Goal: Task Accomplishment & Management: Manage account settings

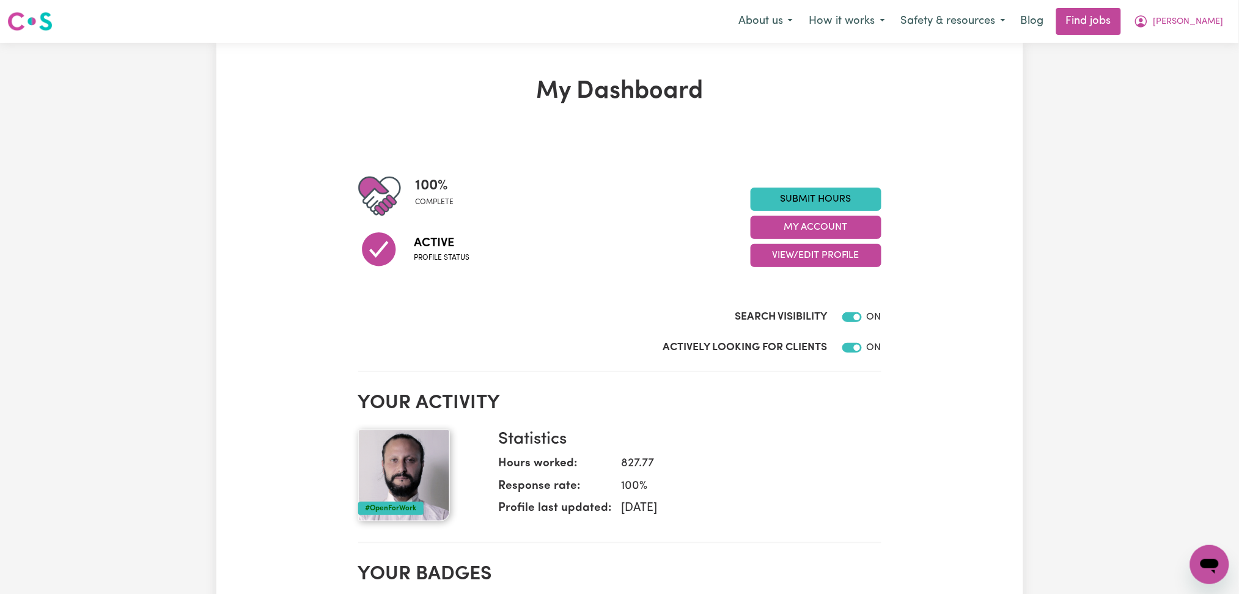
click at [729, 105] on h1 "My Dashboard" at bounding box center [619, 91] width 523 height 29
click at [1149, 28] on icon "My Account" at bounding box center [1141, 21] width 15 height 15
click at [1166, 48] on link "My Account" at bounding box center [1182, 47] width 97 height 23
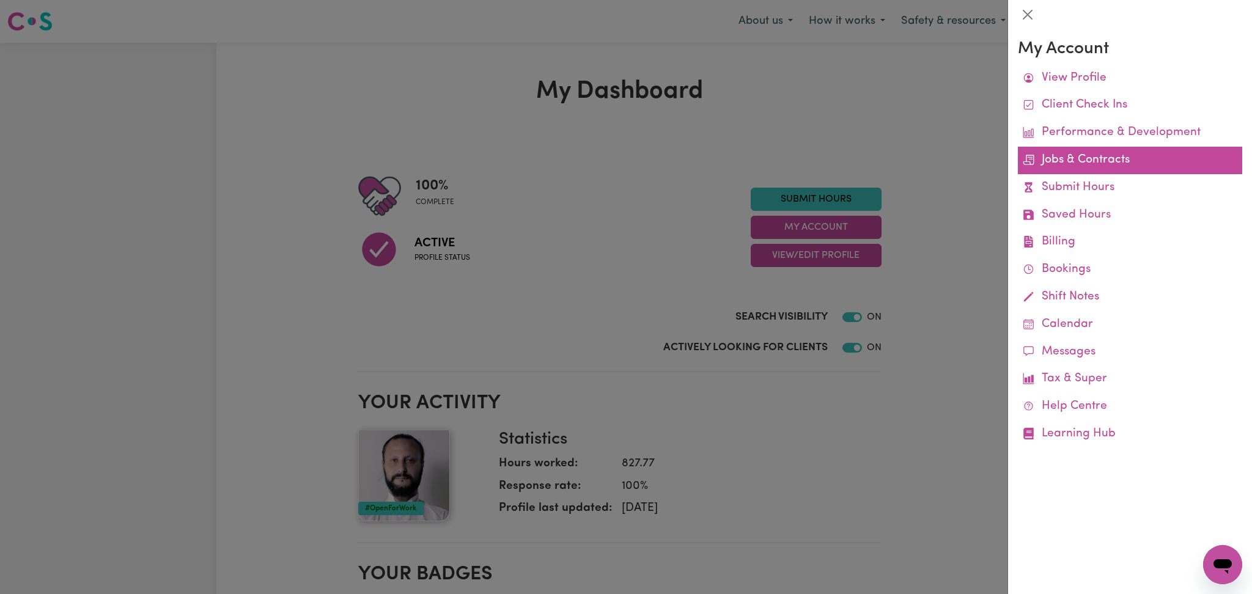
click at [1054, 161] on link "Jobs & Contracts" at bounding box center [1130, 161] width 224 height 28
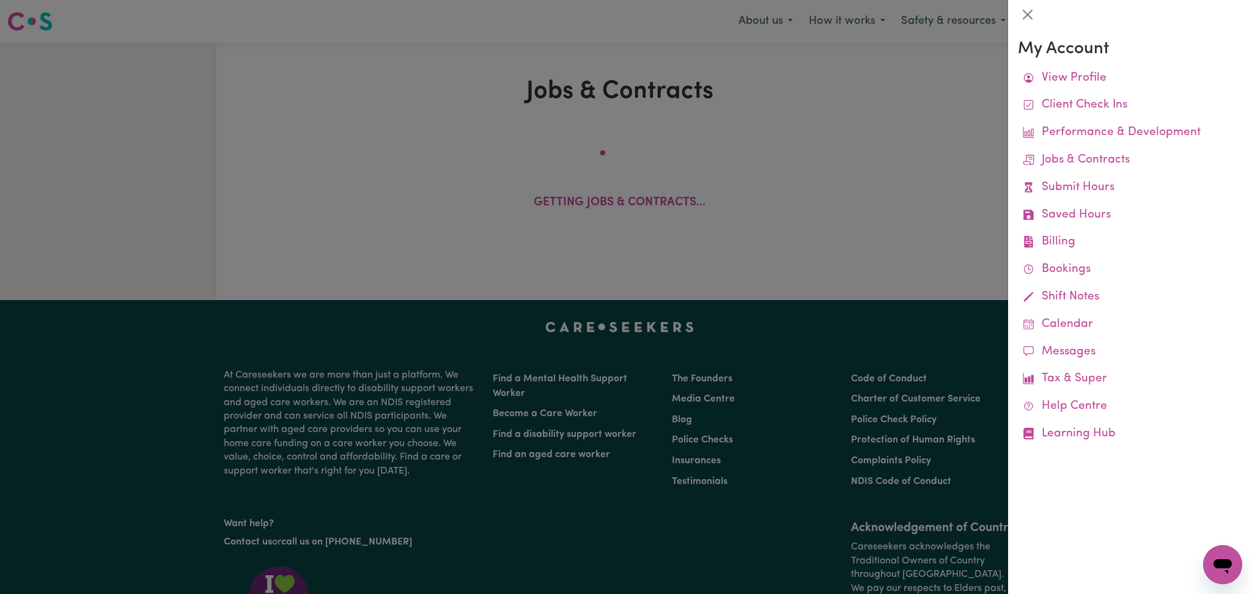
click at [770, 114] on div at bounding box center [626, 297] width 1252 height 594
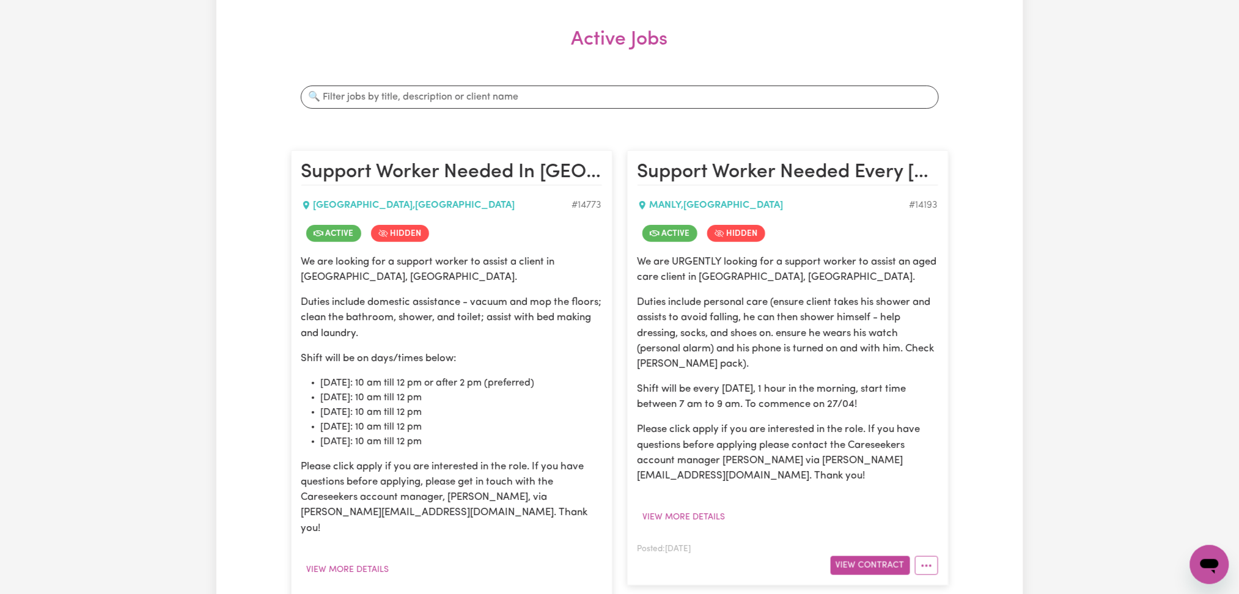
scroll to position [245, 0]
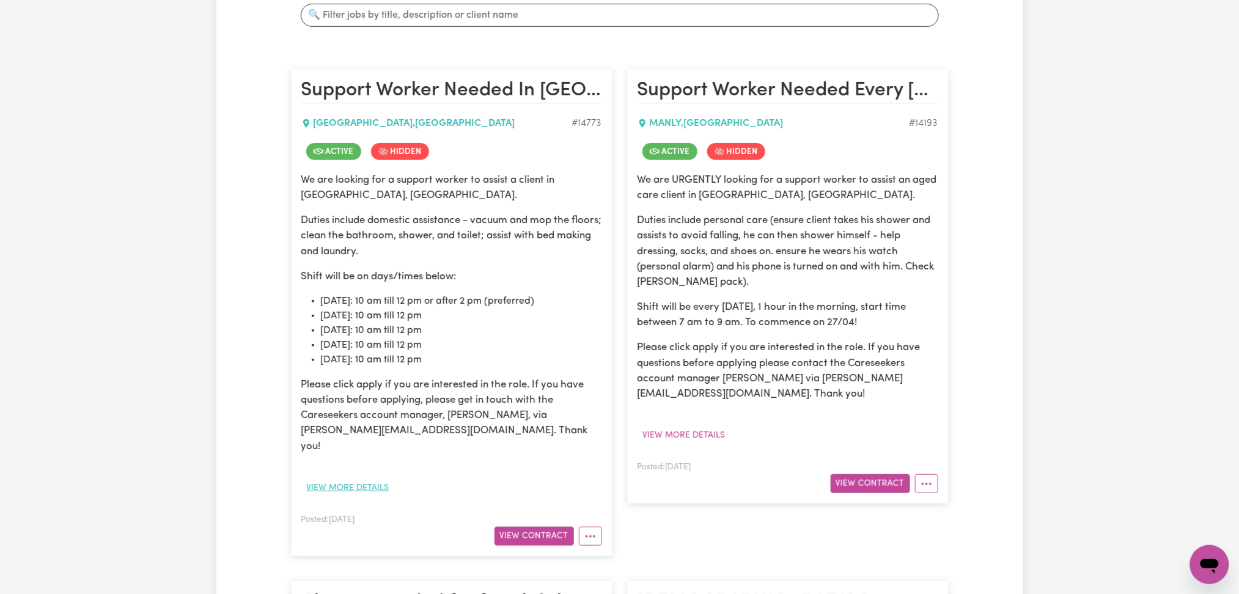
click at [367, 479] on button "View more details" at bounding box center [348, 488] width 94 height 19
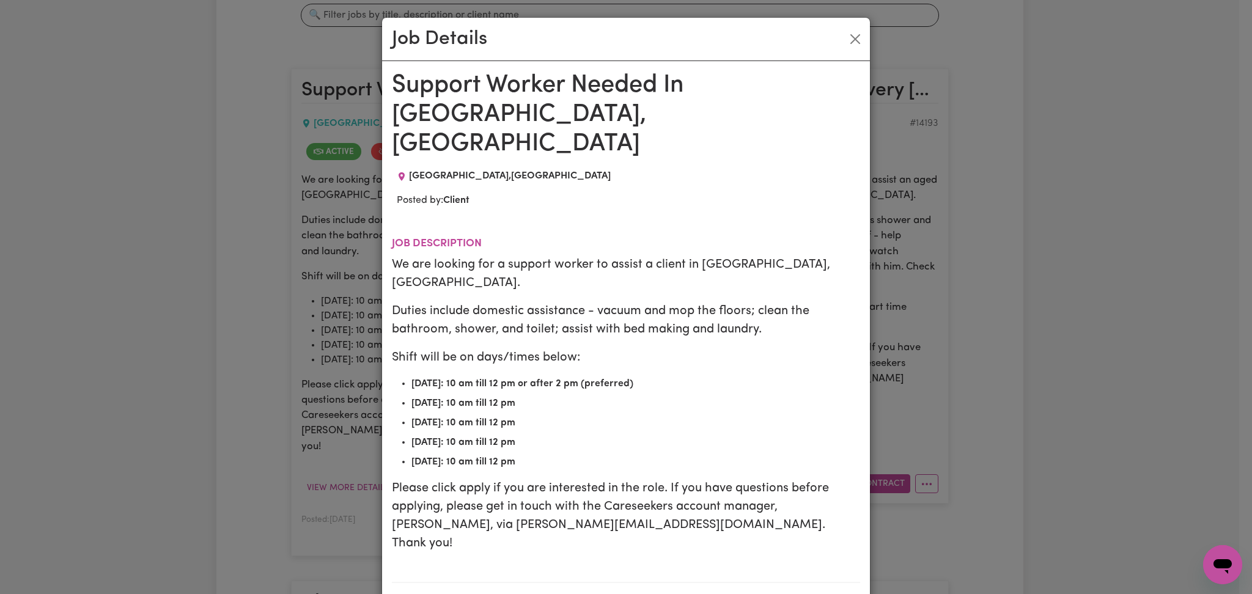
click at [739, 302] on p "Duties include domestic assistance - vacuum and mop the floors; clean the bathr…" at bounding box center [626, 320] width 468 height 37
click at [1037, 282] on div "Job Details Support Worker Needed In [GEOGRAPHIC_DATA], [GEOGRAPHIC_DATA] [GEOG…" at bounding box center [626, 297] width 1252 height 594
click at [856, 31] on button "Close" at bounding box center [855, 39] width 20 height 20
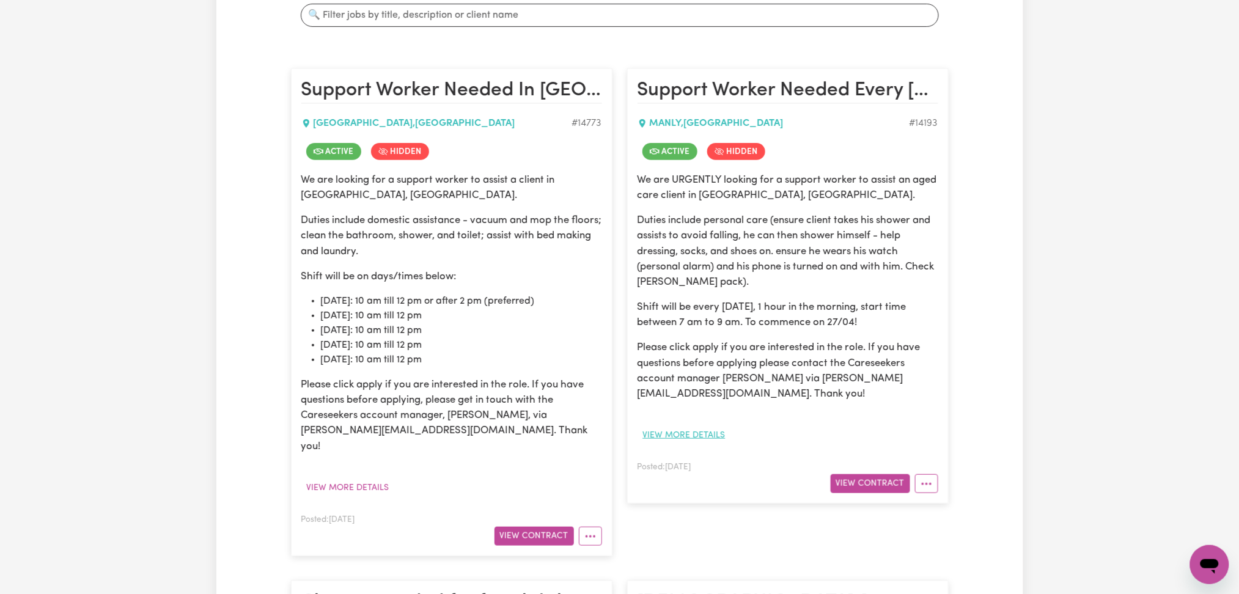
scroll to position [407, 0]
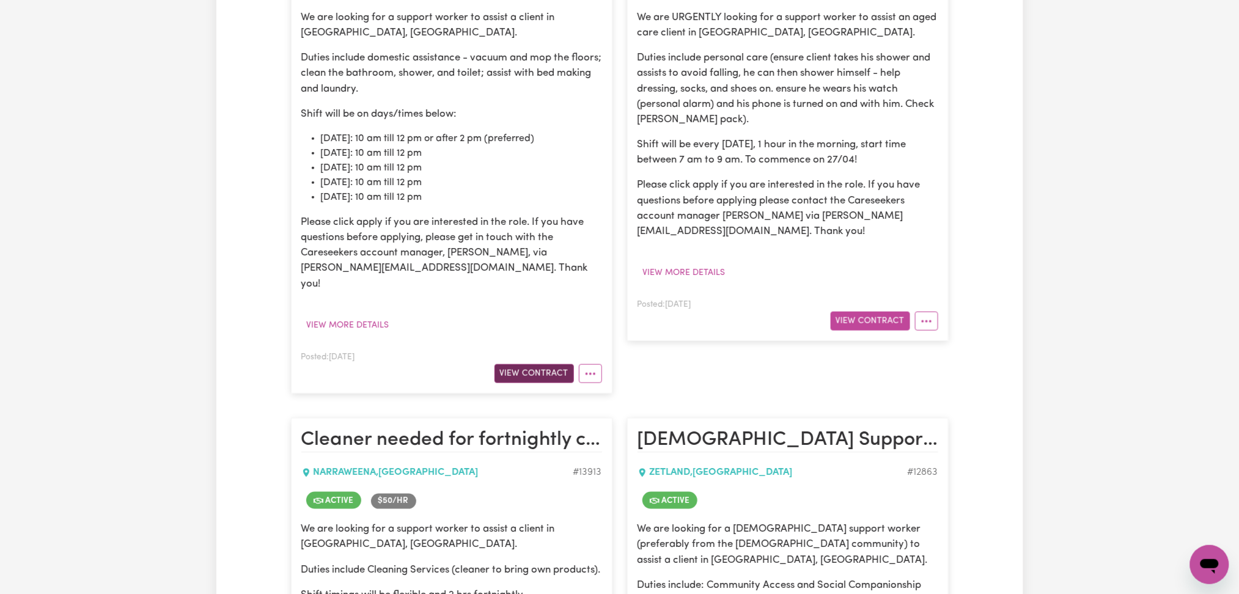
click at [534, 364] on button "View Contract" at bounding box center [534, 373] width 79 height 19
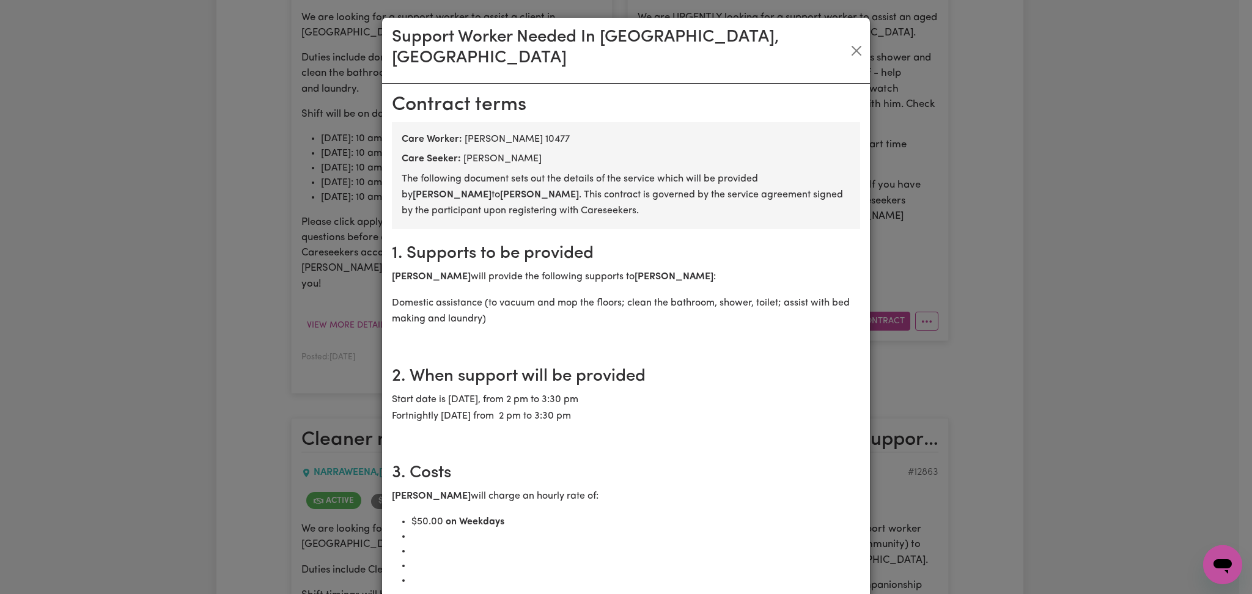
click at [500, 190] on b "[PERSON_NAME]" at bounding box center [539, 195] width 79 height 10
copy b "[PERSON_NAME]"
drag, startPoint x: 846, startPoint y: 40, endPoint x: 1031, endPoint y: 89, distance: 191.1
click at [847, 41] on button "Close" at bounding box center [856, 51] width 18 height 20
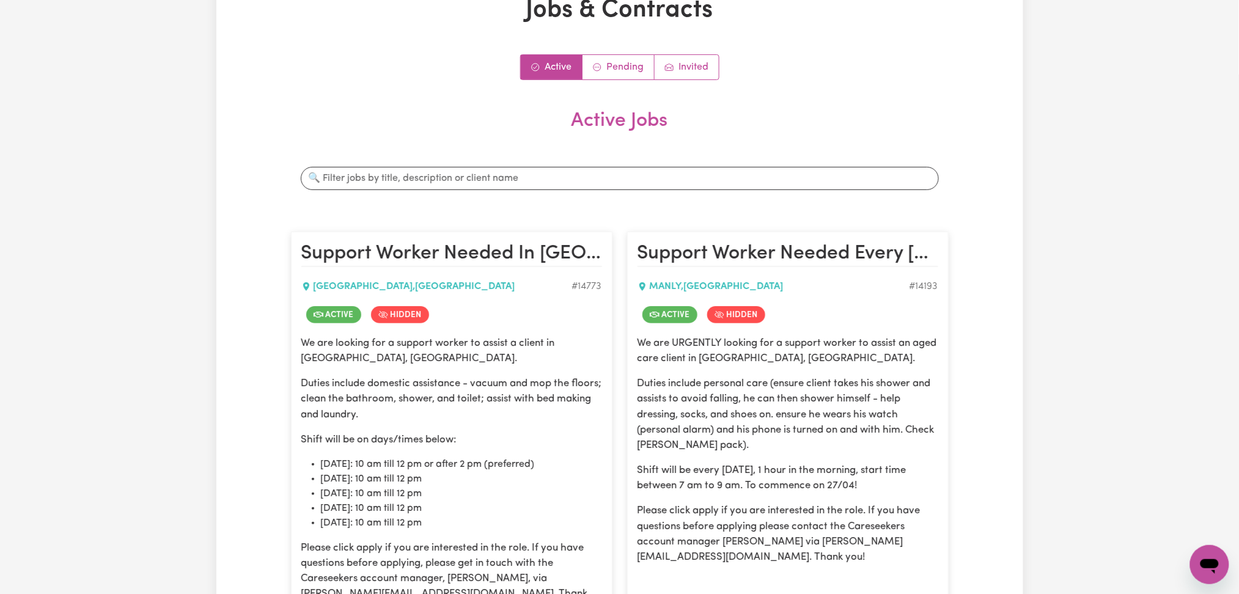
scroll to position [0, 0]
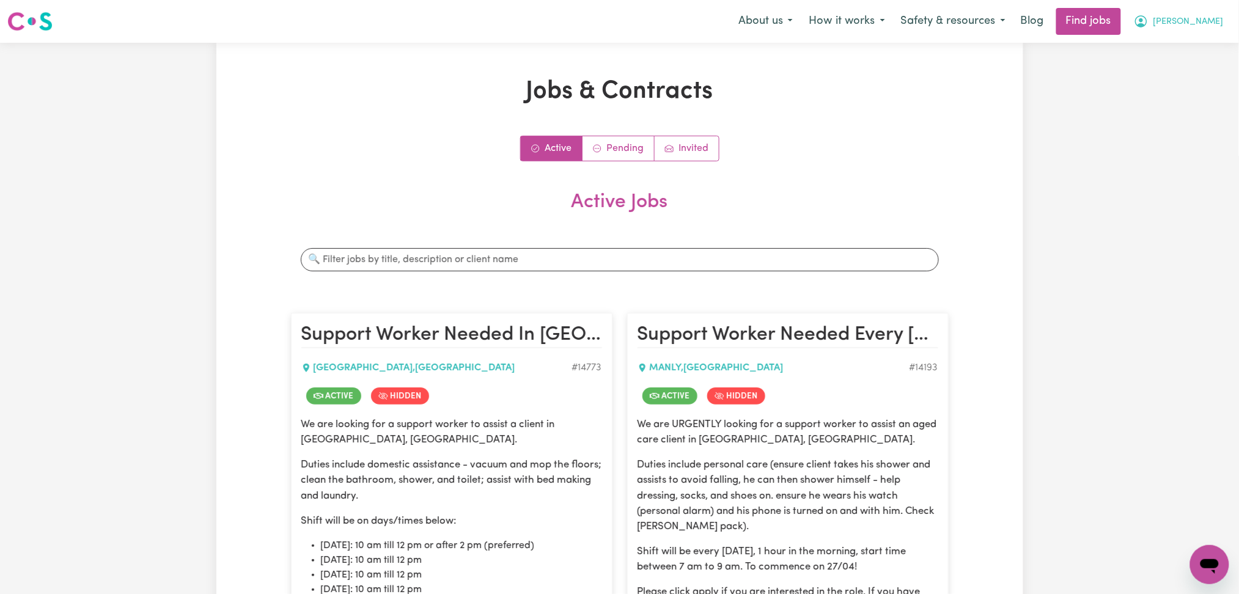
click at [1202, 21] on span "[PERSON_NAME]" at bounding box center [1188, 21] width 70 height 13
click at [1171, 83] on link "Logout" at bounding box center [1182, 93] width 97 height 23
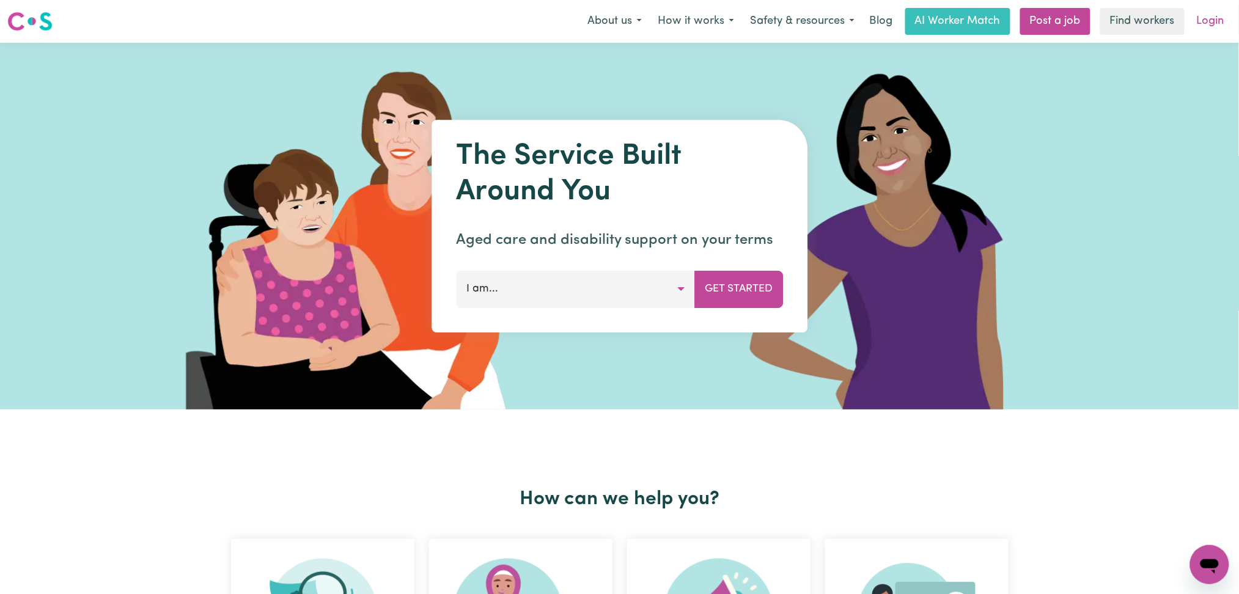
click at [1210, 15] on link "Login" at bounding box center [1210, 21] width 42 height 27
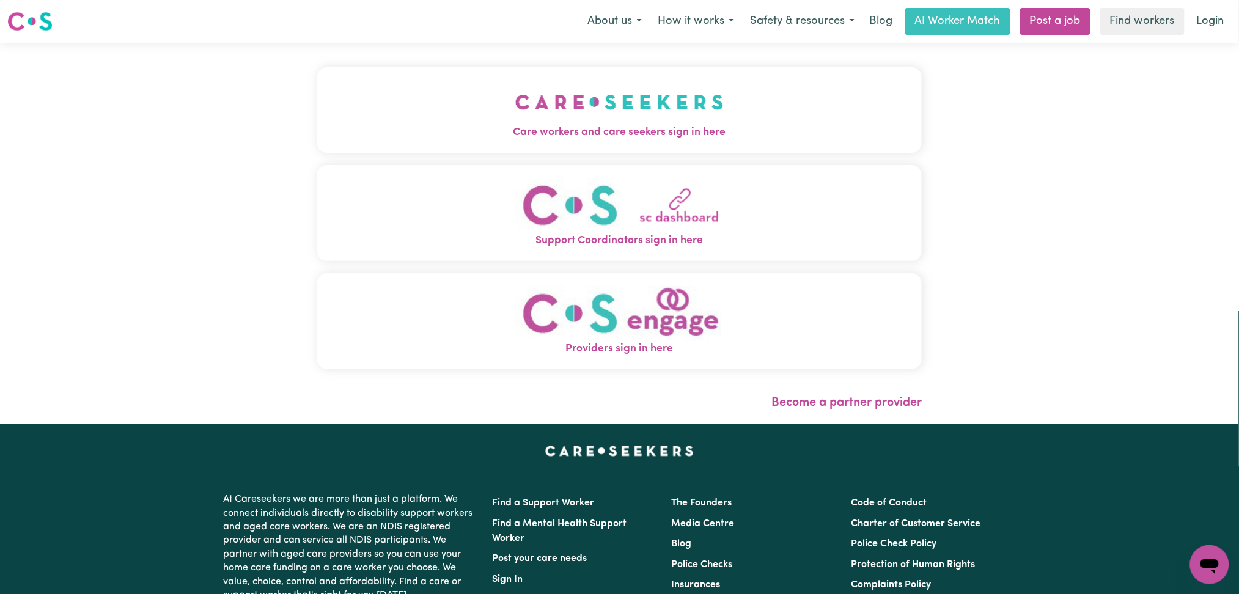
click at [527, 128] on span "Care workers and care seekers sign in here" at bounding box center [619, 133] width 605 height 16
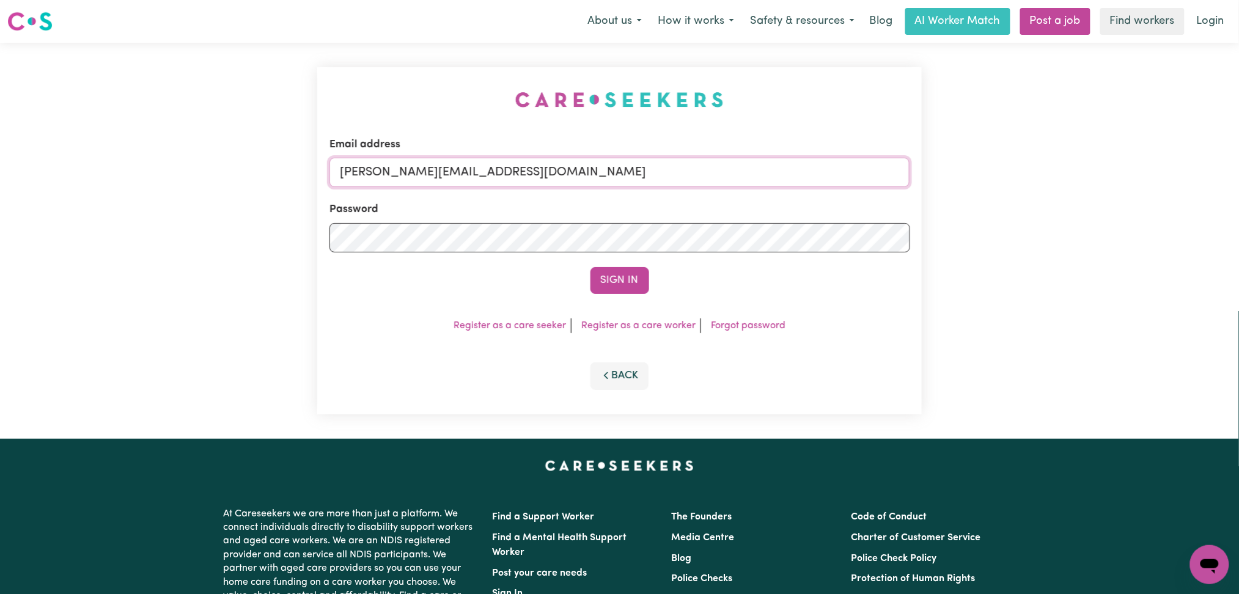
click at [502, 174] on input "[PERSON_NAME][EMAIL_ADDRESS][DOMAIN_NAME]" at bounding box center [619, 172] width 581 height 29
drag, startPoint x: 402, startPoint y: 174, endPoint x: 763, endPoint y: 171, distance: 360.6
click at [765, 171] on input "Superuser~[EMAIL_ADDRESS][DOMAIN_NAME]" at bounding box center [619, 172] width 581 height 29
type input "Superuser~[EMAIL_ADDRESS][DOMAIN_NAME]"
click at [620, 284] on button "Sign In" at bounding box center [619, 280] width 59 height 27
